Goal: Transaction & Acquisition: Purchase product/service

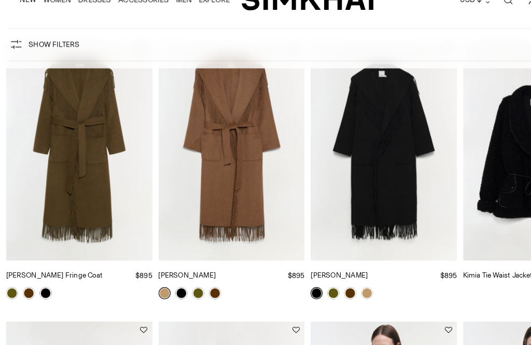
scroll to position [817, 0]
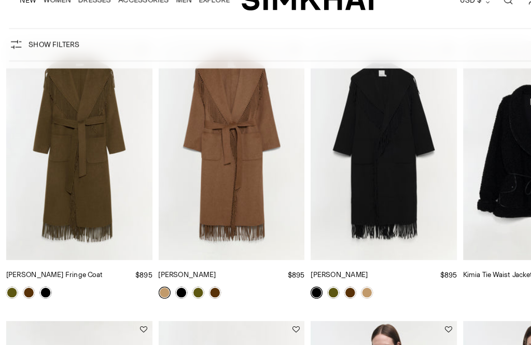
click at [199, 169] on img "Carrie Coat" at bounding box center [200, 148] width 127 height 189
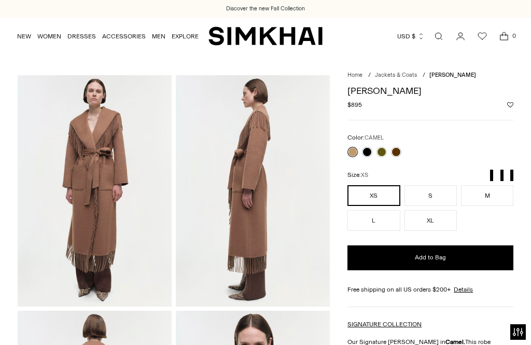
click at [99, 210] on img at bounding box center [95, 190] width 154 height 231
